Goal: Check status: Check status

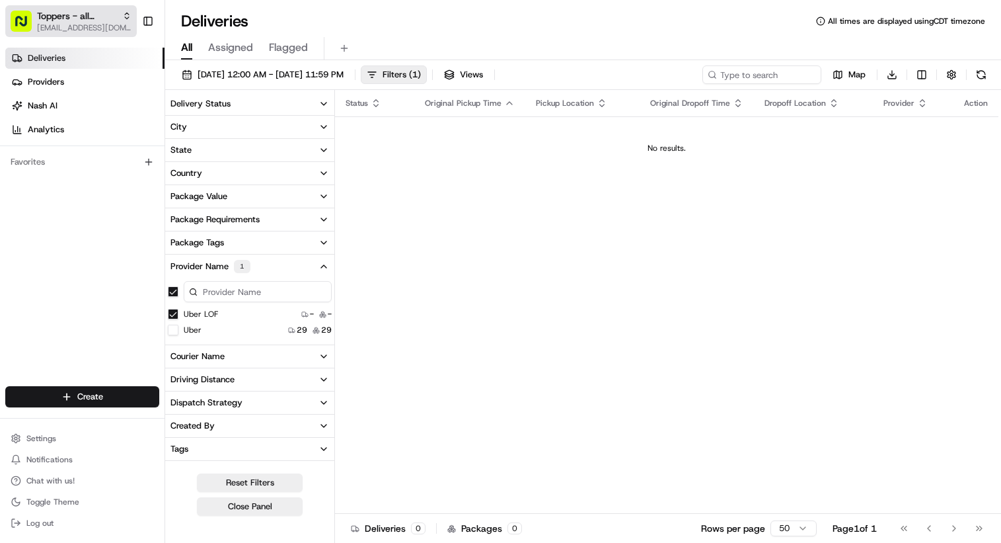
click at [55, 24] on span "[EMAIL_ADDRESS][DOMAIN_NAME]" at bounding box center [84, 27] width 95 height 11
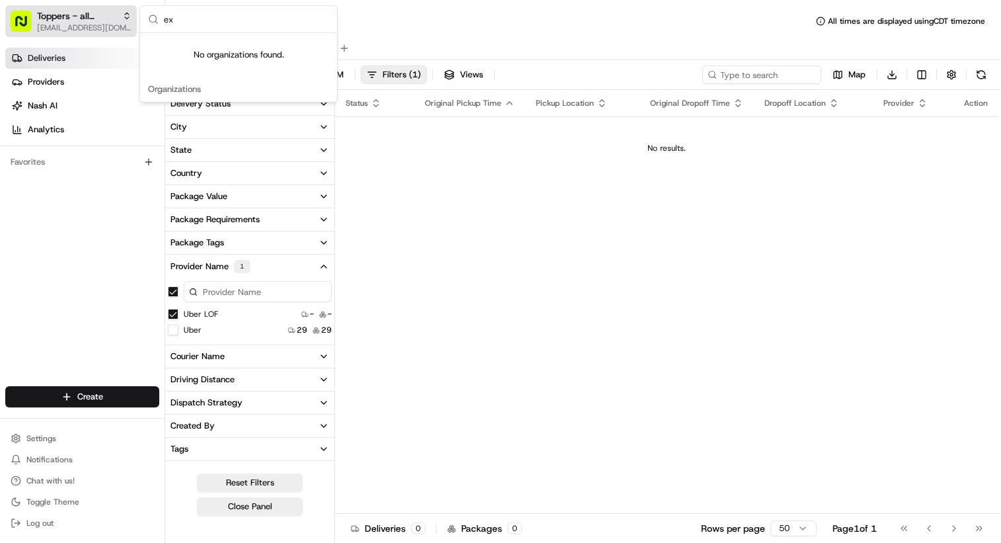
type input "e"
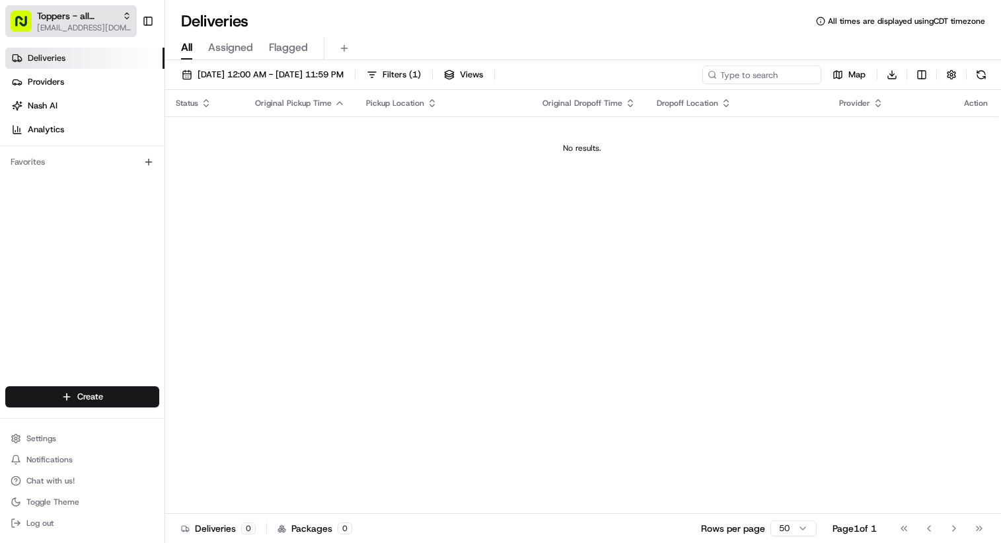
click at [65, 17] on span "Toppers - all locations" at bounding box center [77, 15] width 80 height 13
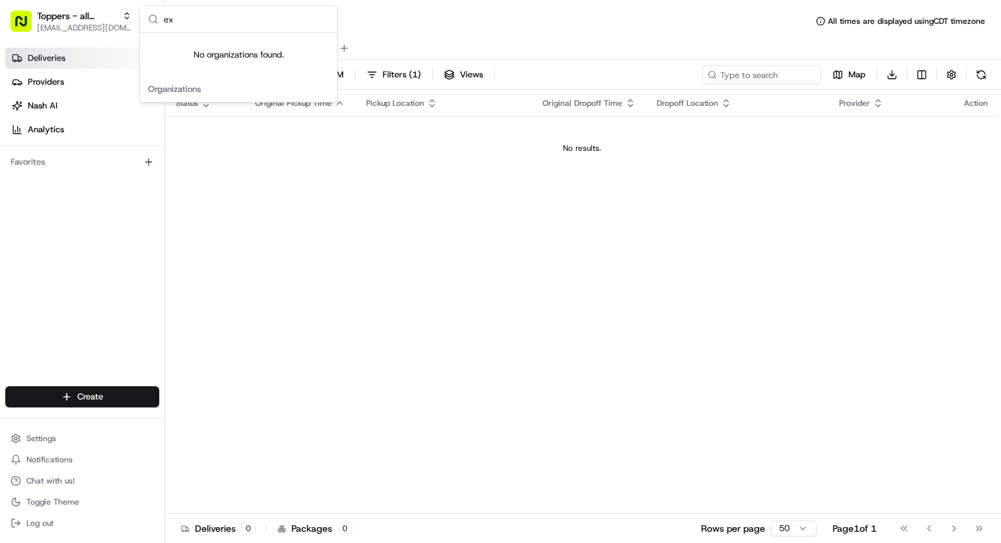
type input "e"
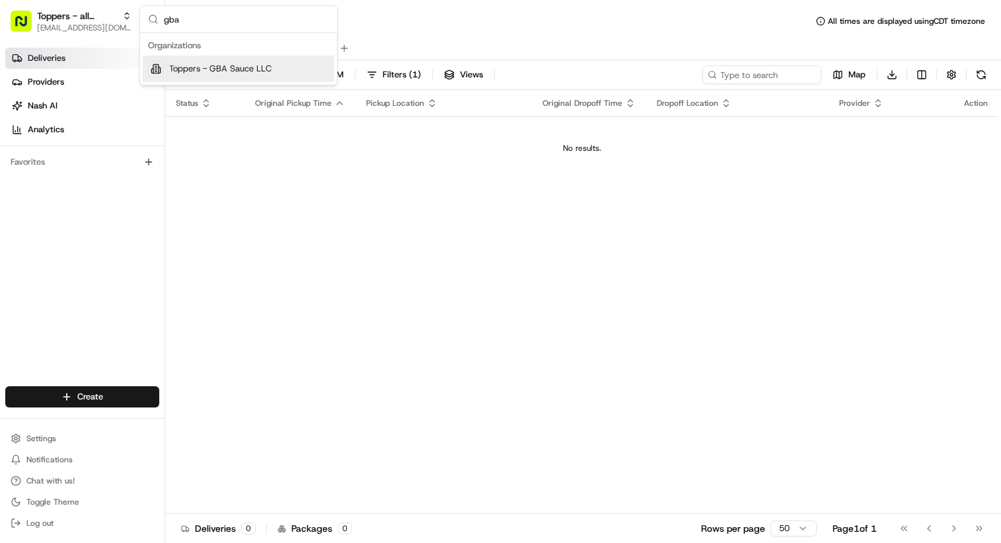
type input "gba"
click at [175, 71] on span "Toppers - GBA Sauce LLC" at bounding box center [220, 69] width 102 height 12
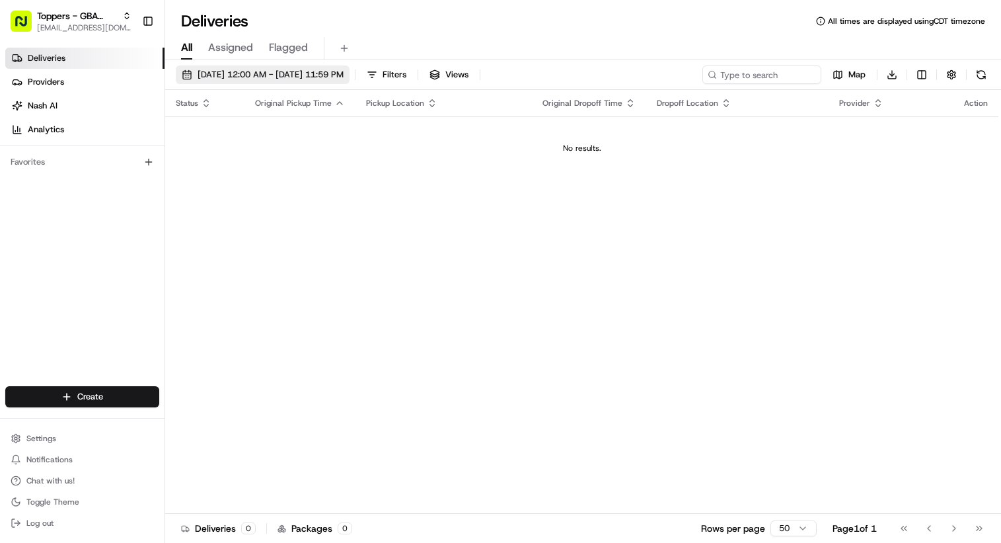
click at [278, 77] on span "[DATE] 12:00 AM - [DATE] 11:59 PM" at bounding box center [271, 75] width 146 height 12
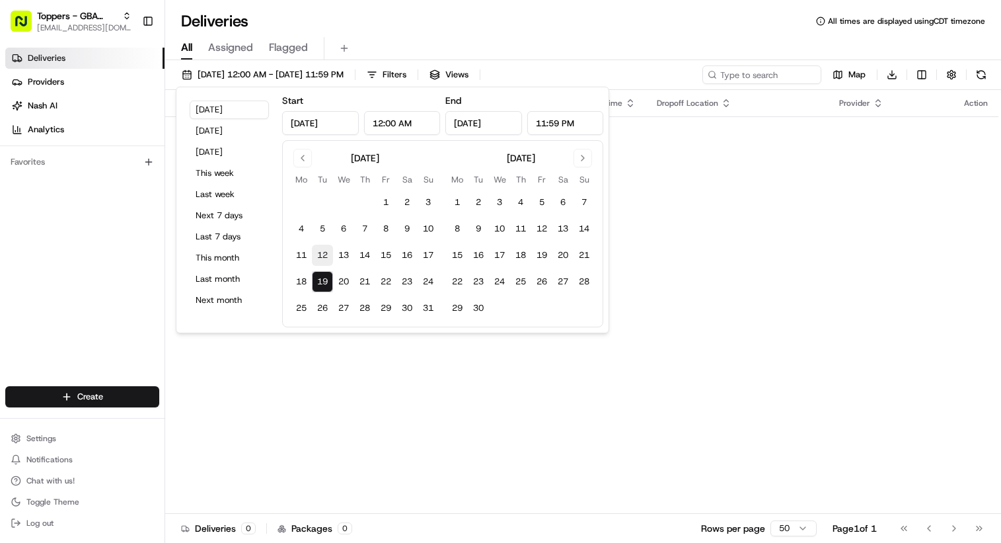
click at [326, 257] on button "12" at bounding box center [322, 255] width 21 height 21
type input "Aug 12, 2025"
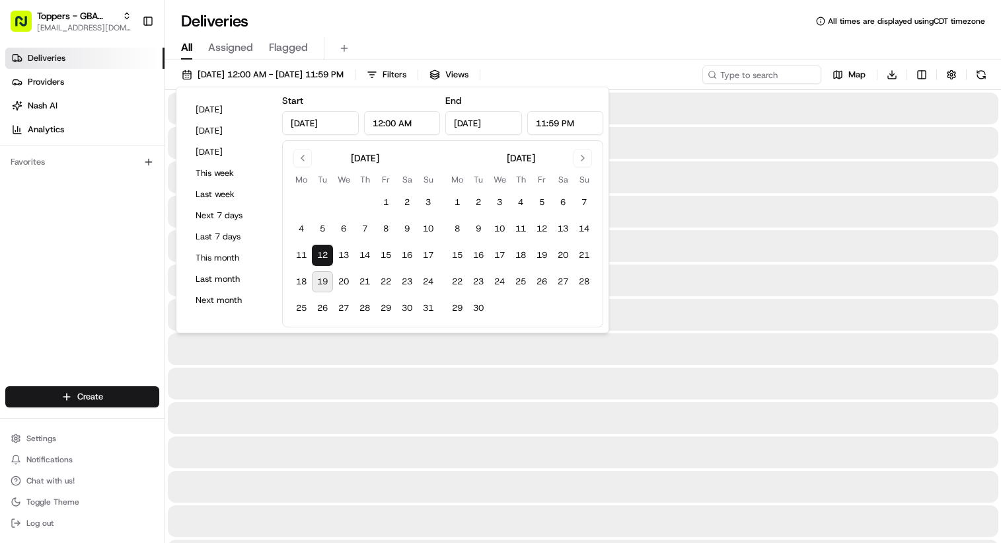
click at [319, 280] on button "19" at bounding box center [322, 281] width 21 height 21
type input "Aug 19, 2025"
click at [489, 25] on div "Deliveries All times are displayed using CDT timezone" at bounding box center [583, 21] width 836 height 21
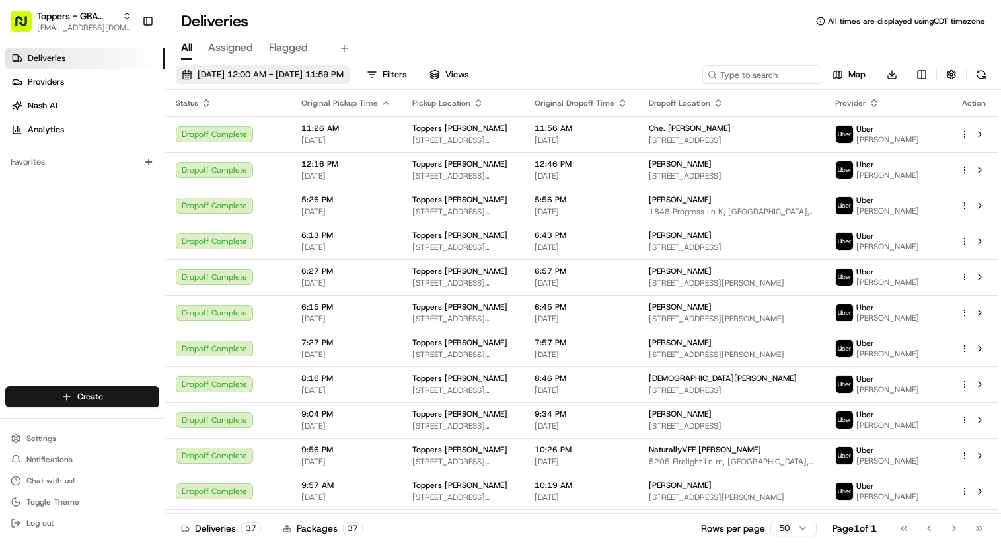
click at [271, 79] on span "08/12/2025 12:00 AM - 08/19/2025 11:59 PM" at bounding box center [271, 75] width 146 height 12
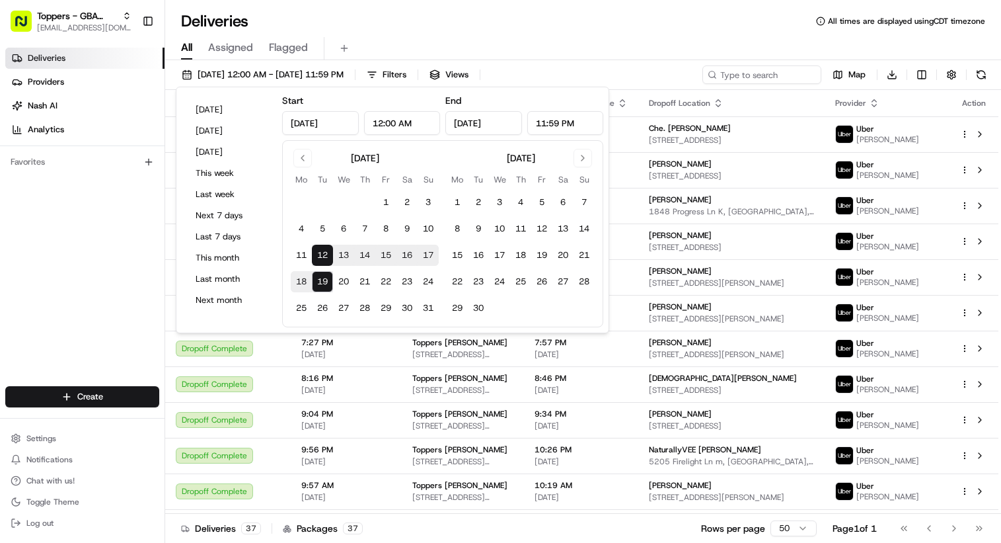
click at [465, 21] on div "Deliveries All times are displayed using CDT timezone" at bounding box center [583, 21] width 836 height 21
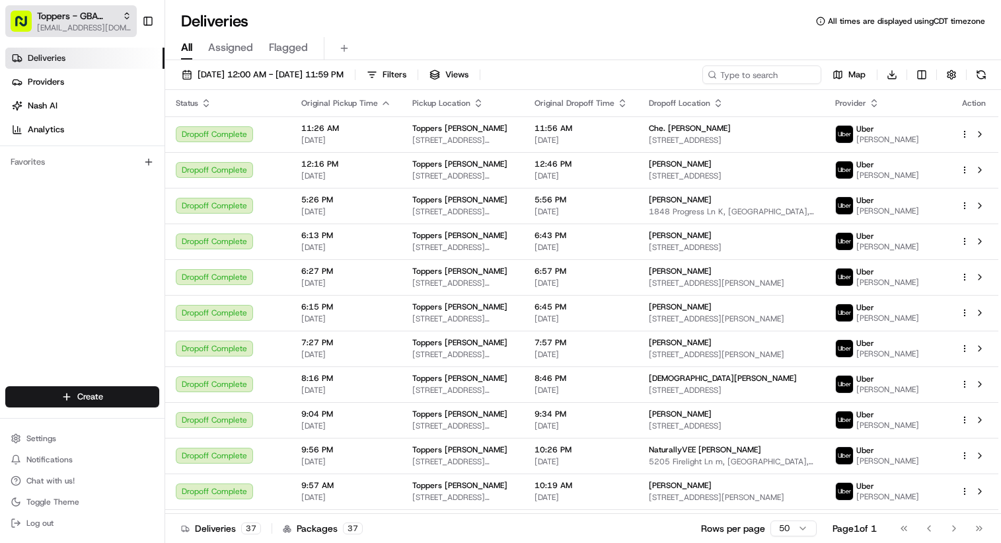
click at [67, 23] on span "[EMAIL_ADDRESS][DOMAIN_NAME]" at bounding box center [84, 27] width 95 height 11
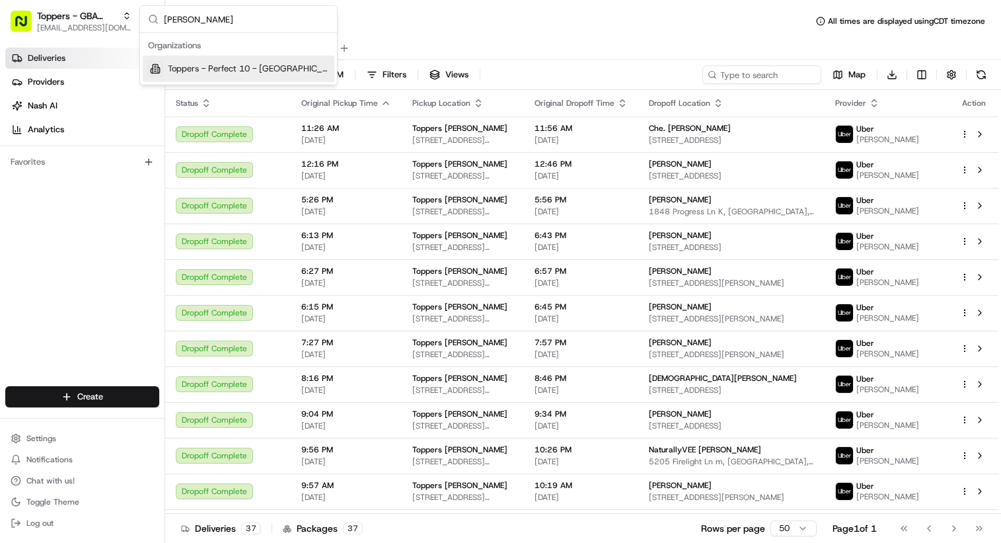
type input "manh"
click at [185, 68] on span "Toppers - Perfect 10 - [GEOGRAPHIC_DATA]" at bounding box center [248, 69] width 161 height 12
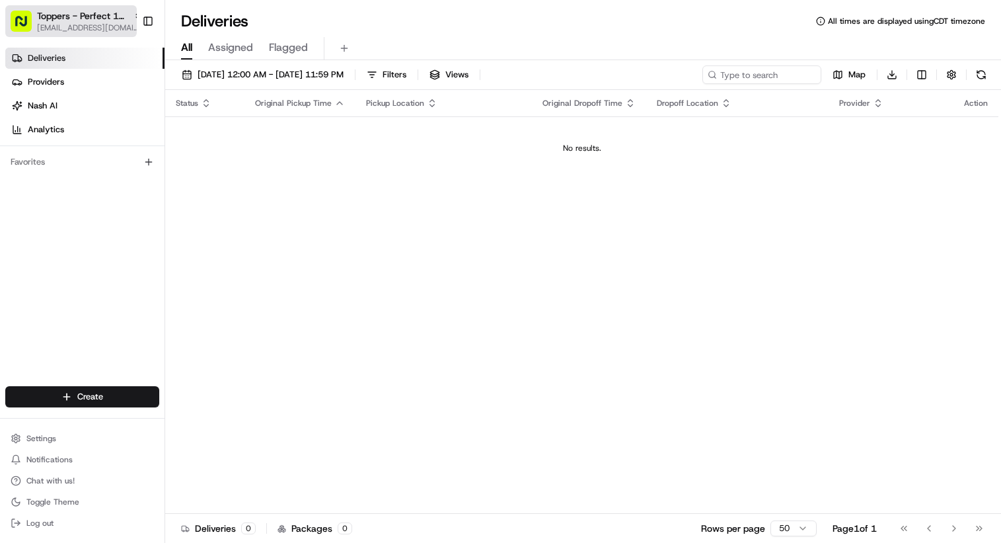
click at [73, 20] on span "Toppers - Perfect 10 - [GEOGRAPHIC_DATA]" at bounding box center [82, 15] width 91 height 13
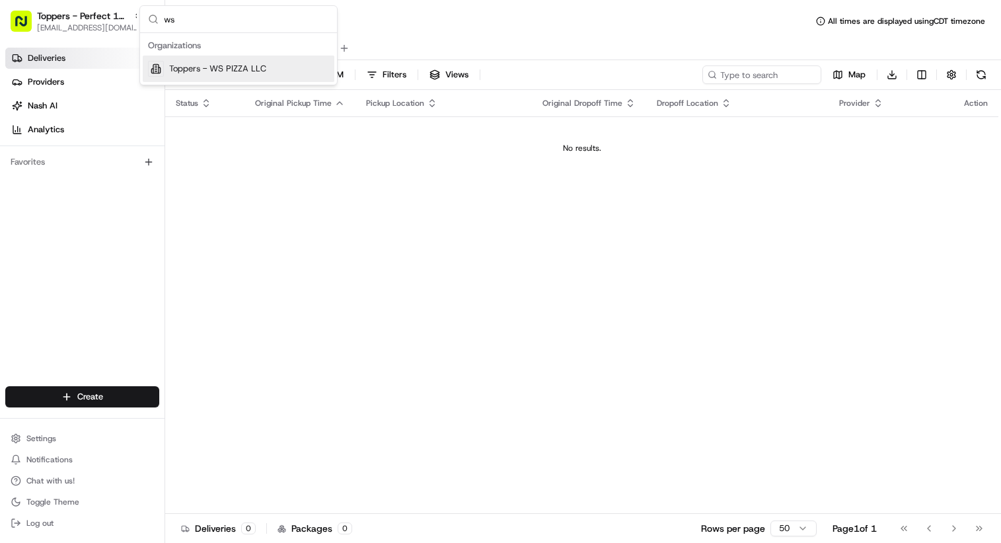
type input "ws"
click at [198, 67] on span "Toppers - WS PIZZA LLC" at bounding box center [217, 69] width 97 height 12
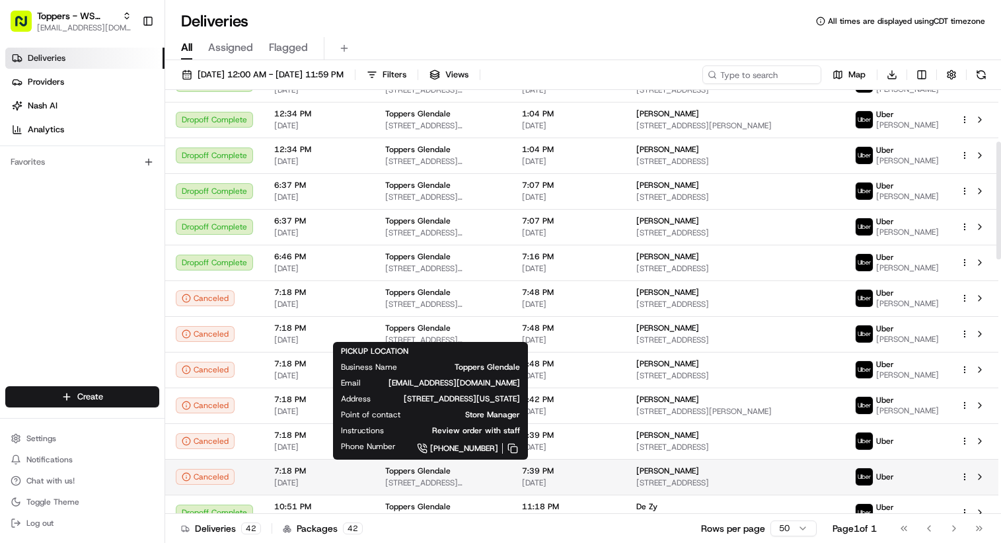
scroll to position [178, 0]
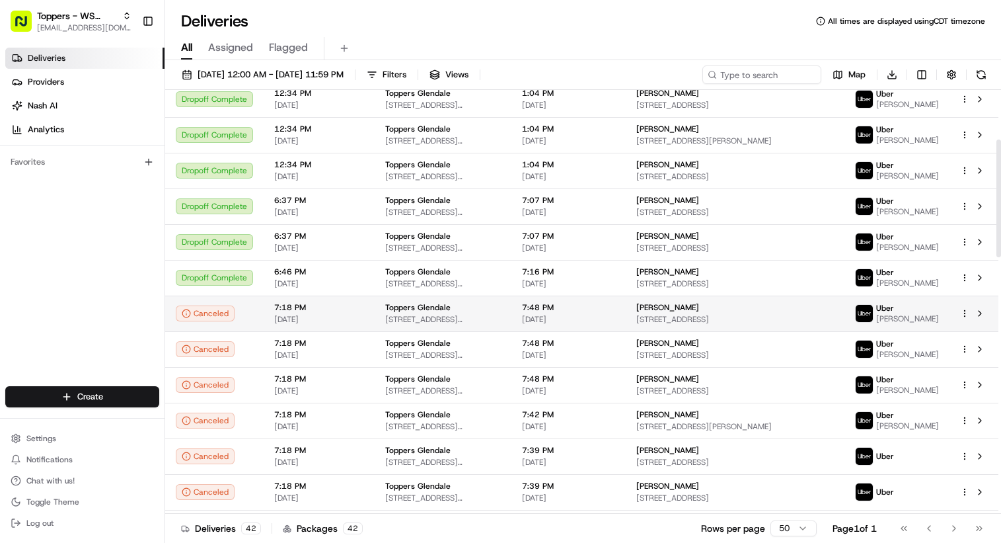
click at [336, 318] on span "08/13/2025" at bounding box center [319, 319] width 90 height 11
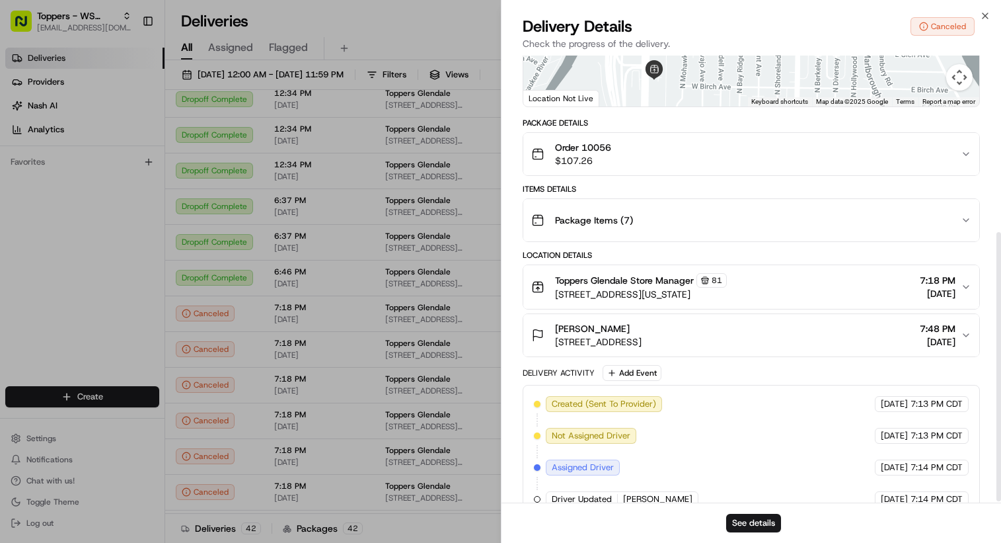
scroll to position [296, 0]
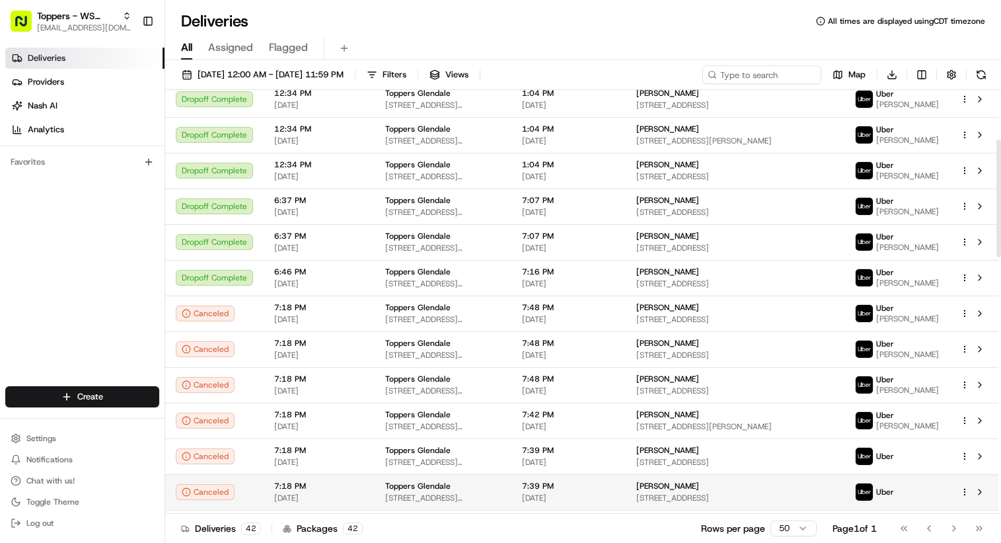
click at [358, 498] on span "08/13/2025" at bounding box center [319, 497] width 90 height 11
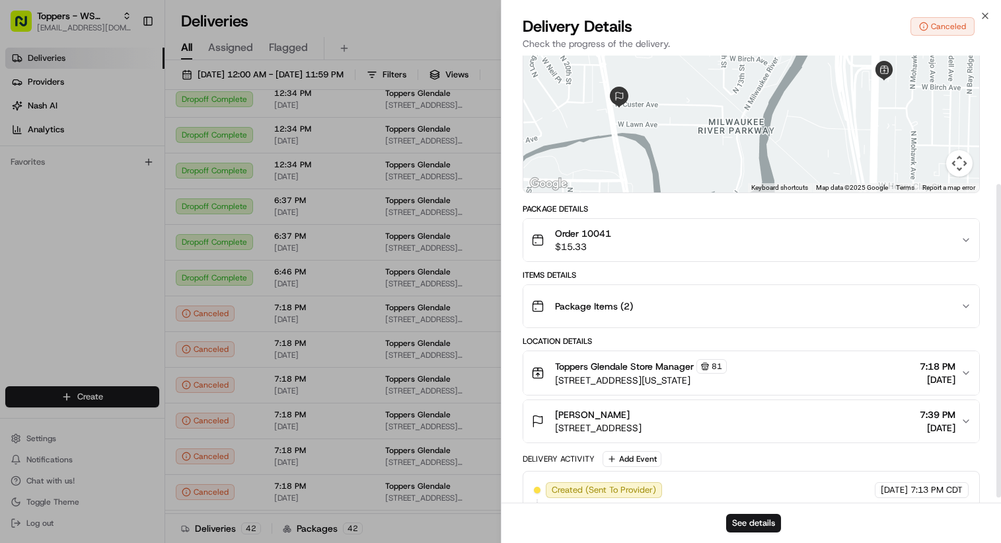
scroll to position [190, 0]
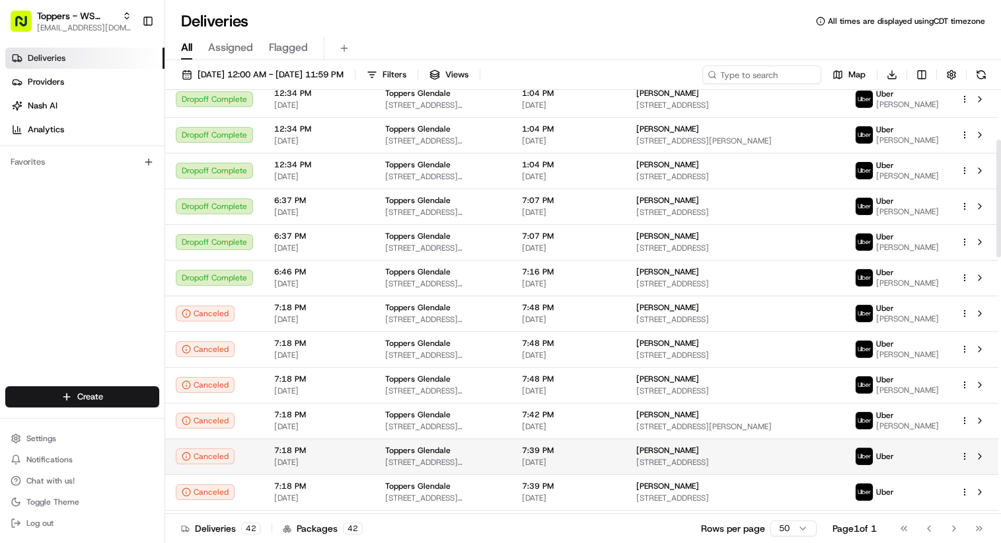
click at [359, 455] on span "7:18 PM" at bounding box center [319, 450] width 90 height 11
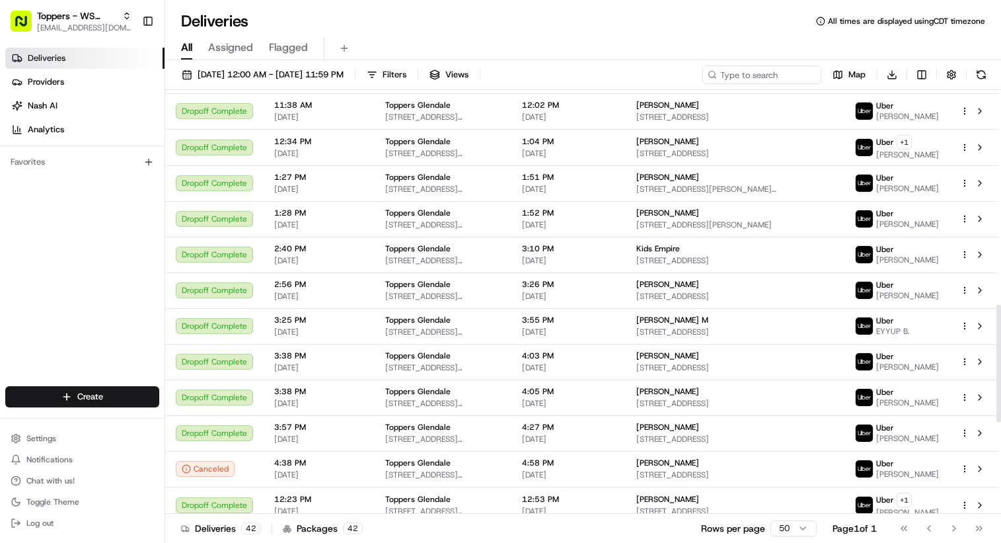
scroll to position [1104, 0]
